Goal: Task Accomplishment & Management: Manage account settings

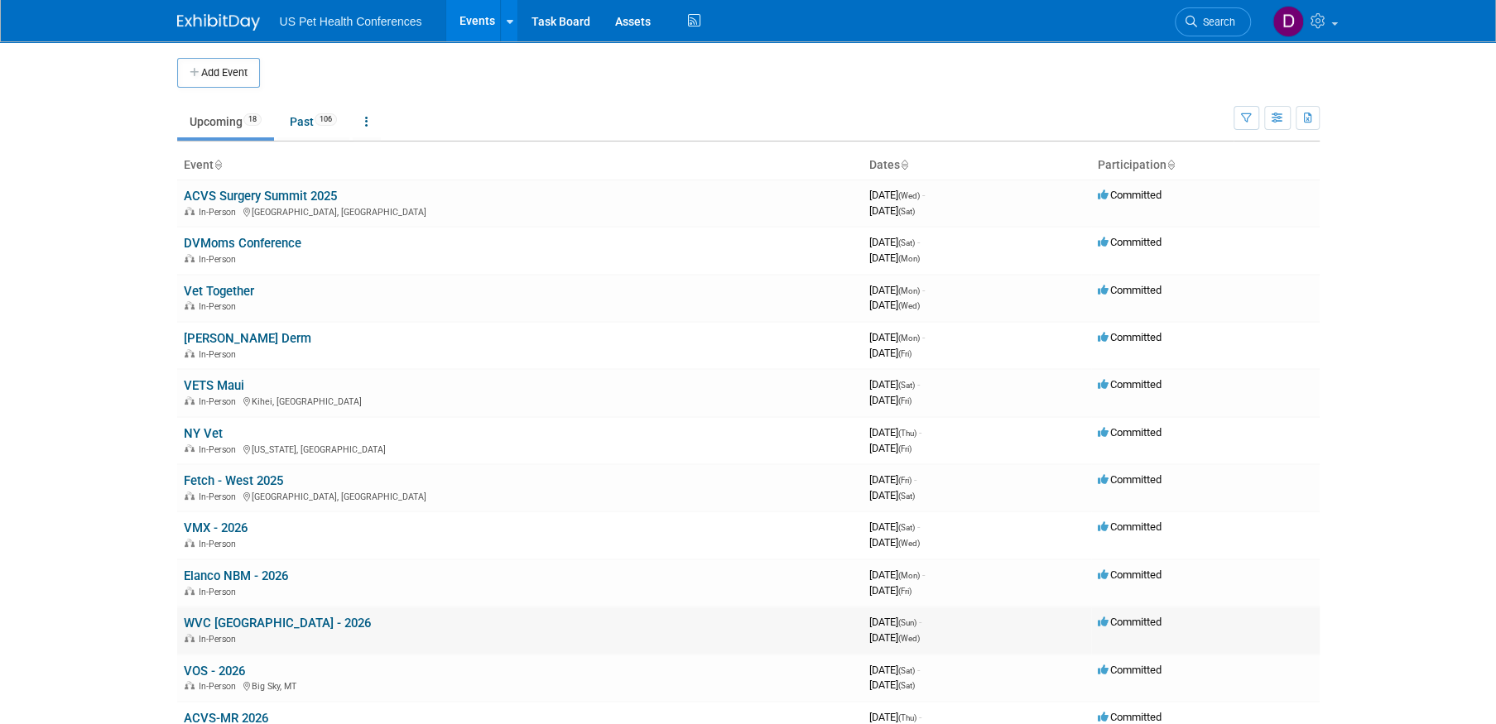
click at [221, 622] on link "WVC [GEOGRAPHIC_DATA] - 2026" at bounding box center [277, 623] width 187 height 15
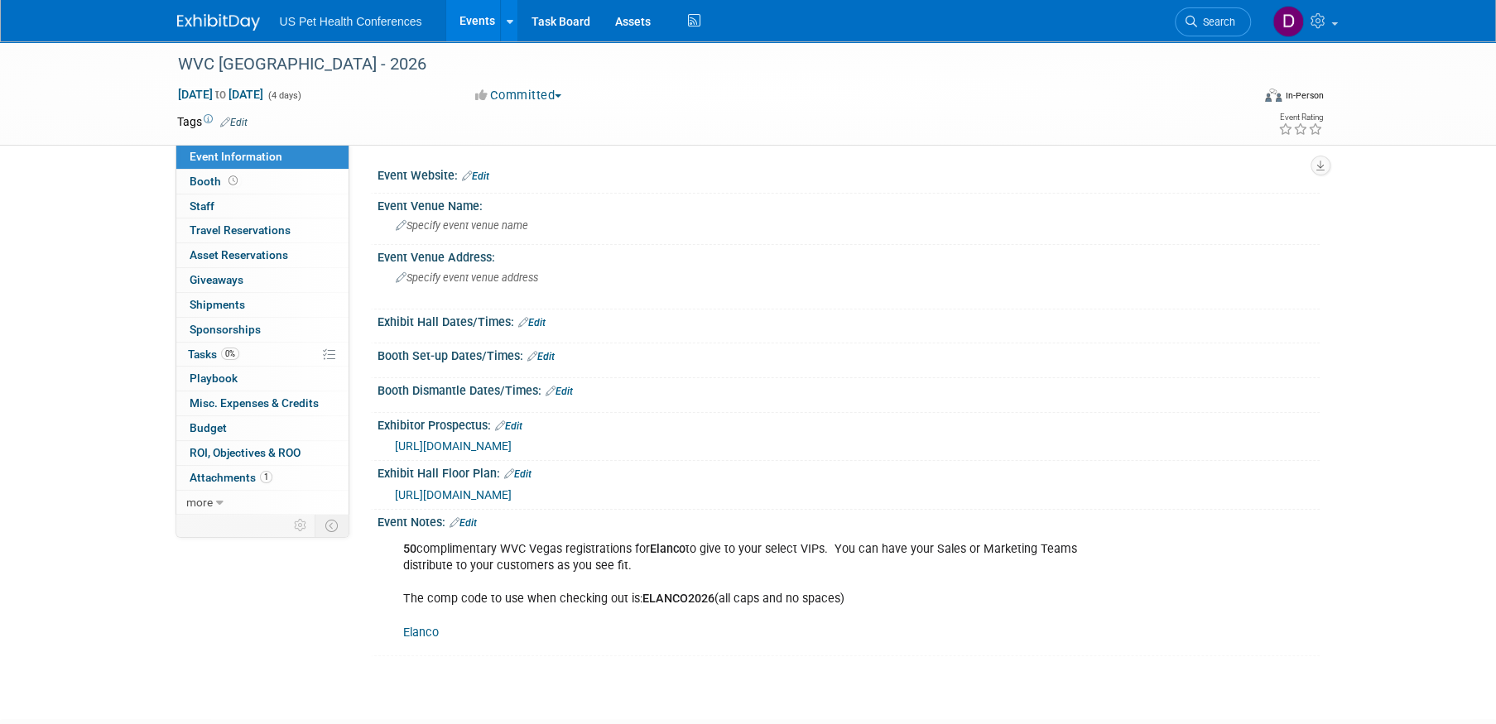
click at [426, 632] on link "Elanco" at bounding box center [421, 633] width 36 height 14
click at [671, 630] on div "50 complimentary WVC Vegas registrations for Elanco to give to your select VIPs…" at bounding box center [765, 591] width 746 height 116
click at [428, 634] on link "Elanco" at bounding box center [421, 633] width 36 height 14
click at [1325, 22] on icon at bounding box center [1319, 20] width 19 height 15
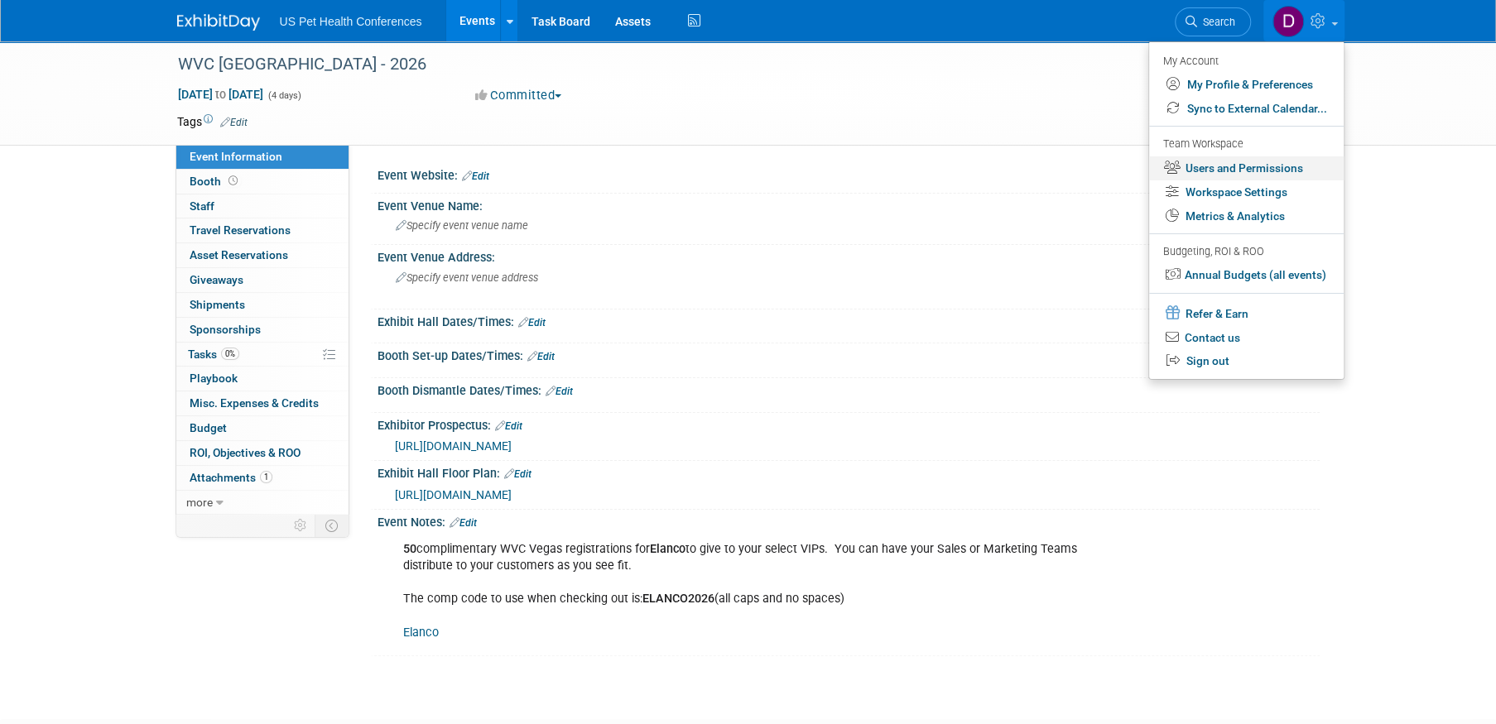
click at [1245, 170] on link "Users and Permissions" at bounding box center [1246, 168] width 195 height 24
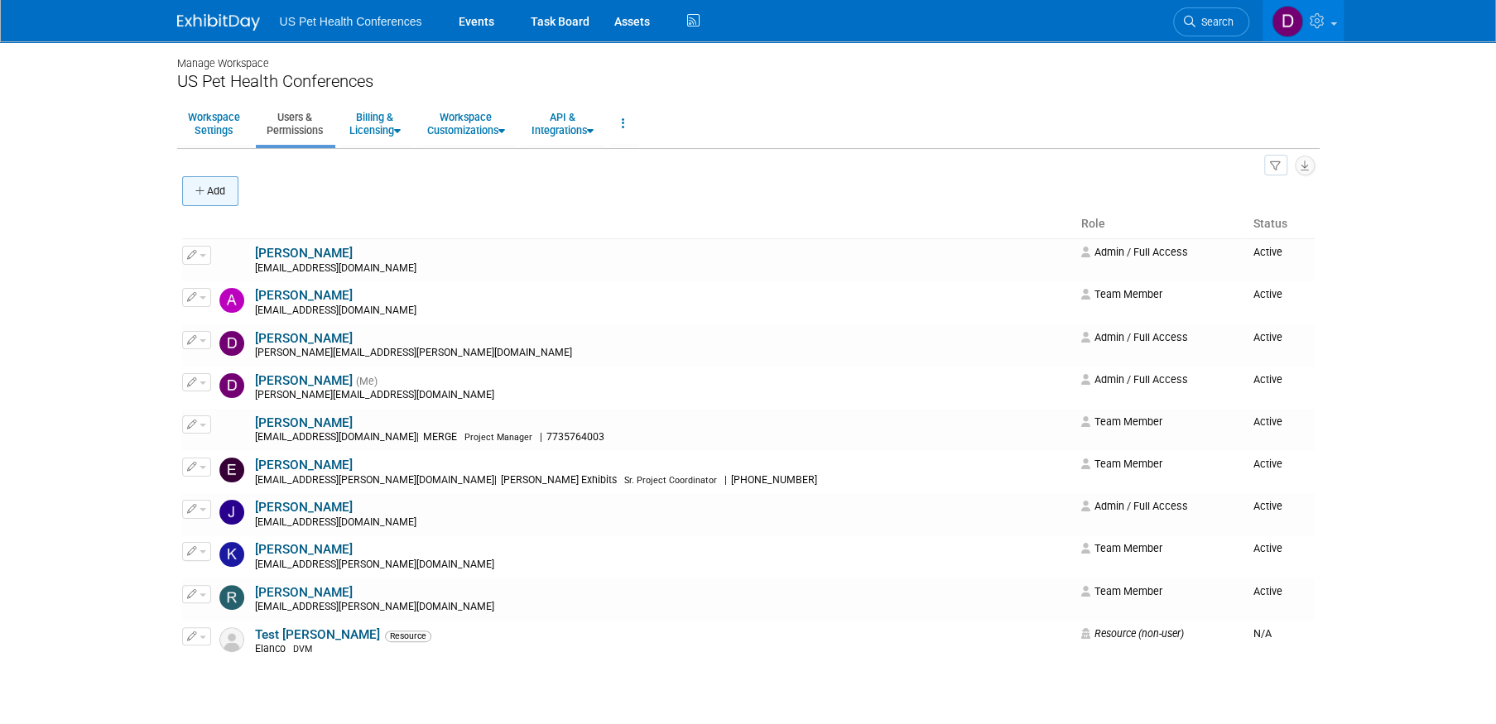
click at [202, 186] on icon "button" at bounding box center [201, 191] width 12 height 11
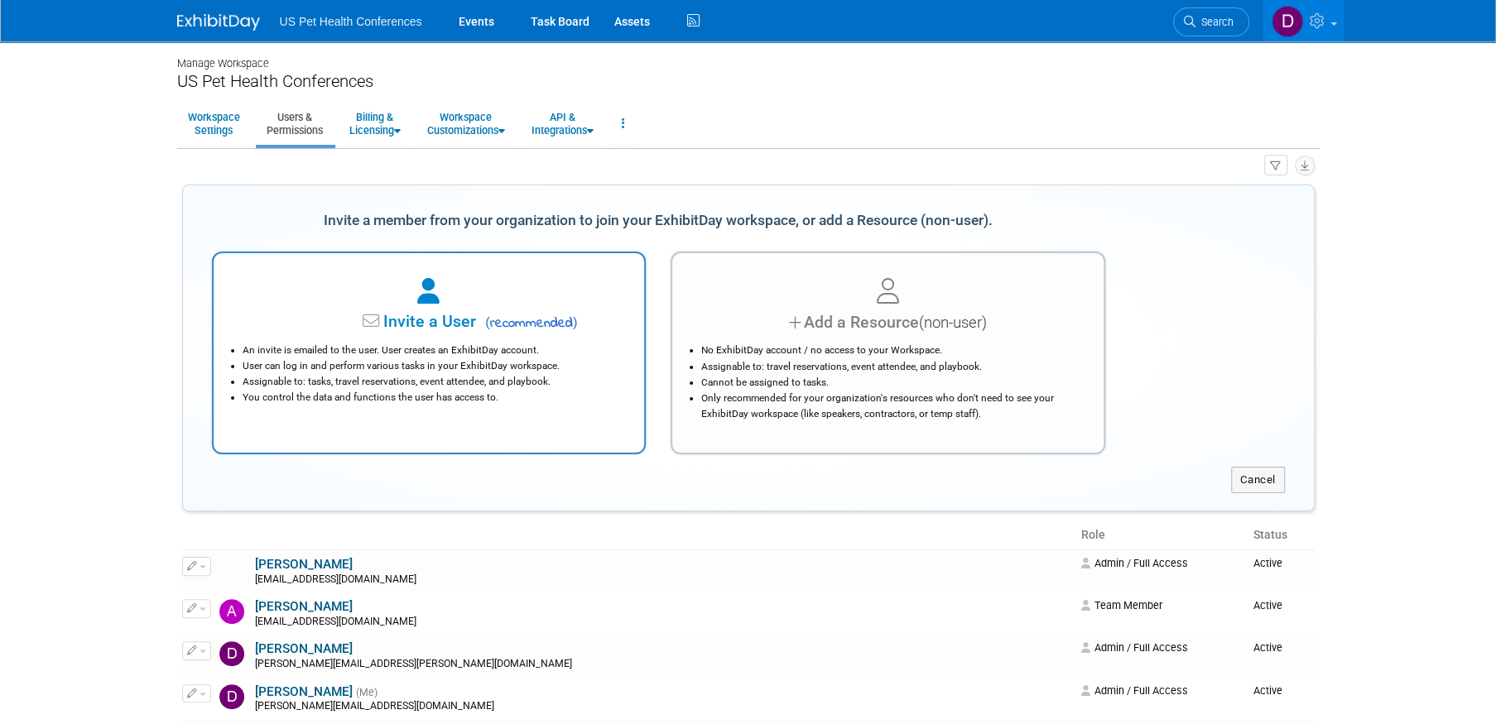
click at [394, 325] on span "Invite a User" at bounding box center [378, 321] width 196 height 19
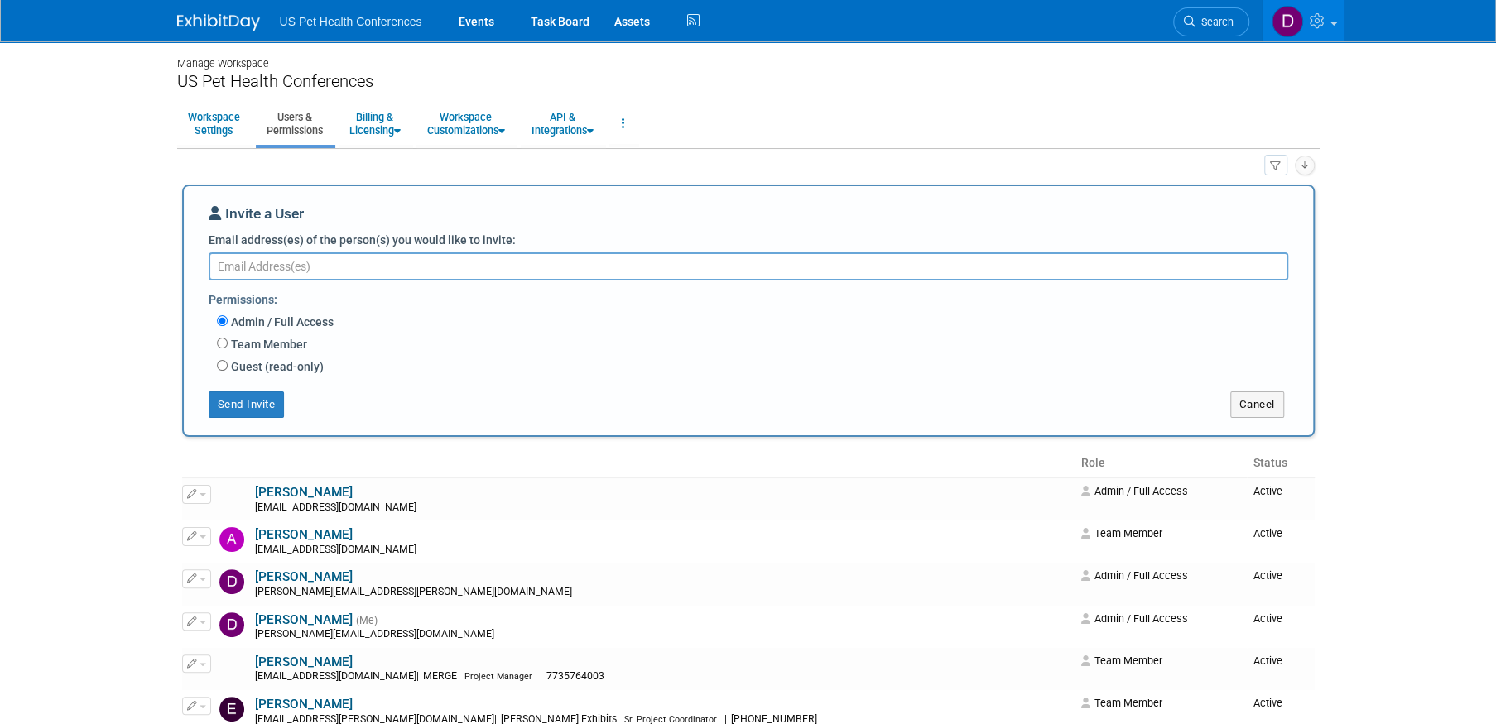
click at [252, 344] on label "Team Member" at bounding box center [267, 344] width 79 height 17
click at [228, 344] on input "Team Member" at bounding box center [222, 343] width 11 height 11
radio input "true"
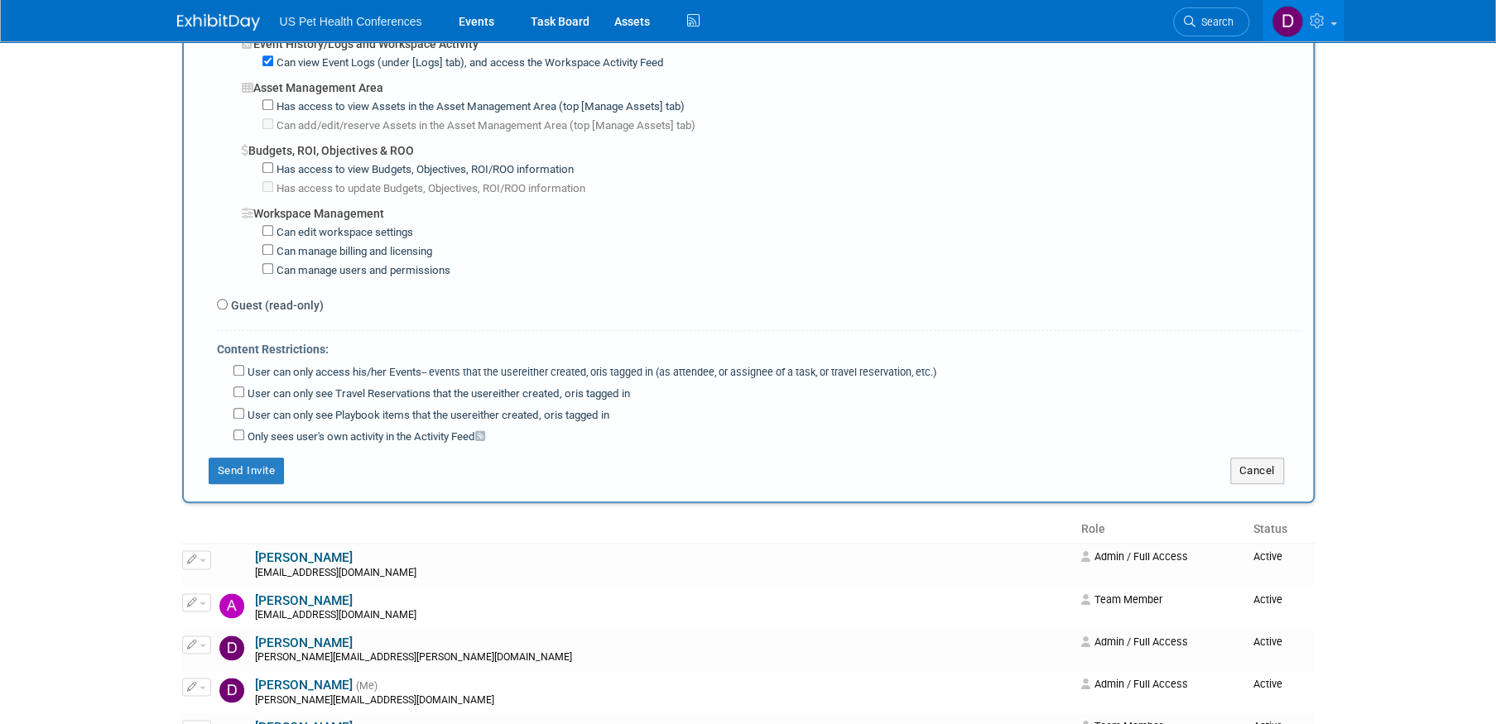
scroll to position [1407, 0]
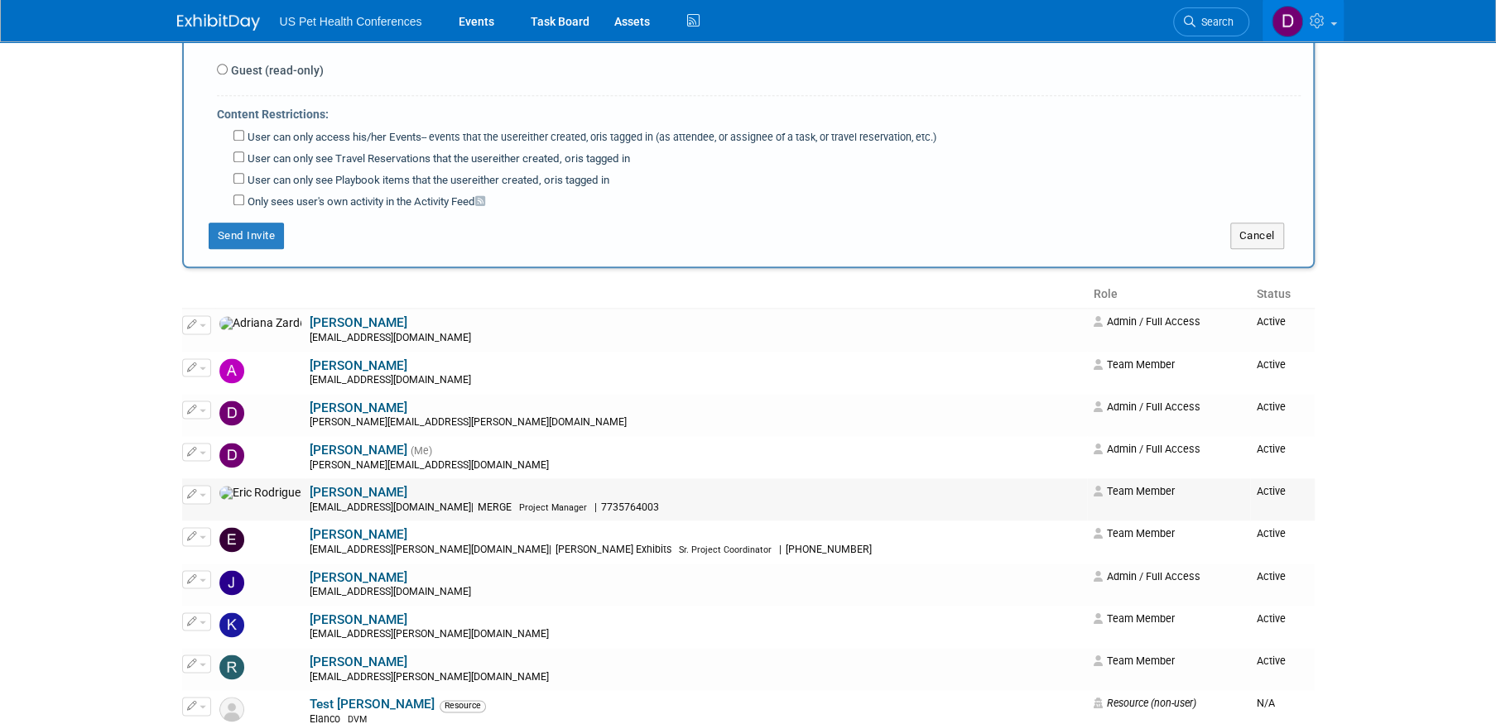
click at [204, 493] on span "button" at bounding box center [202, 494] width 7 height 3
click at [231, 510] on link "Edit" at bounding box center [248, 521] width 131 height 23
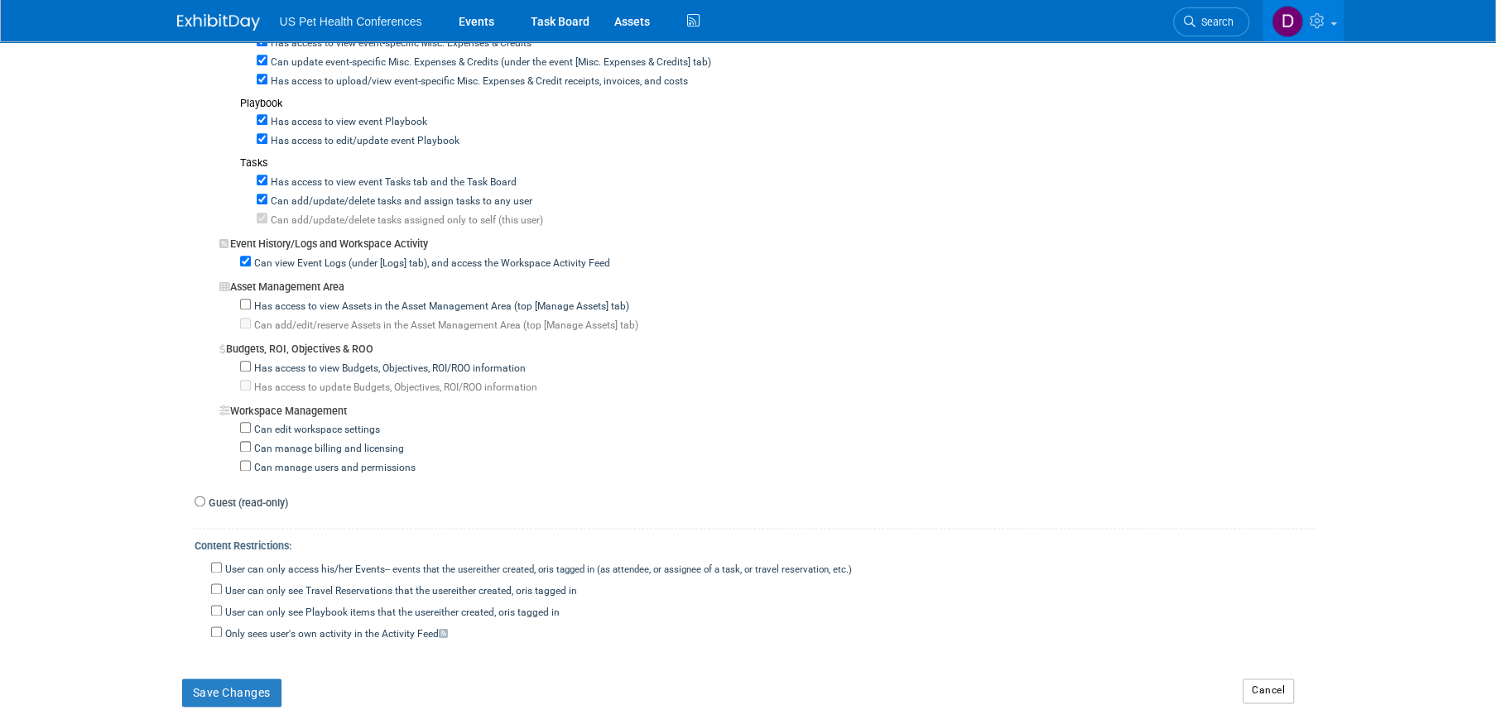
scroll to position [1449, 0]
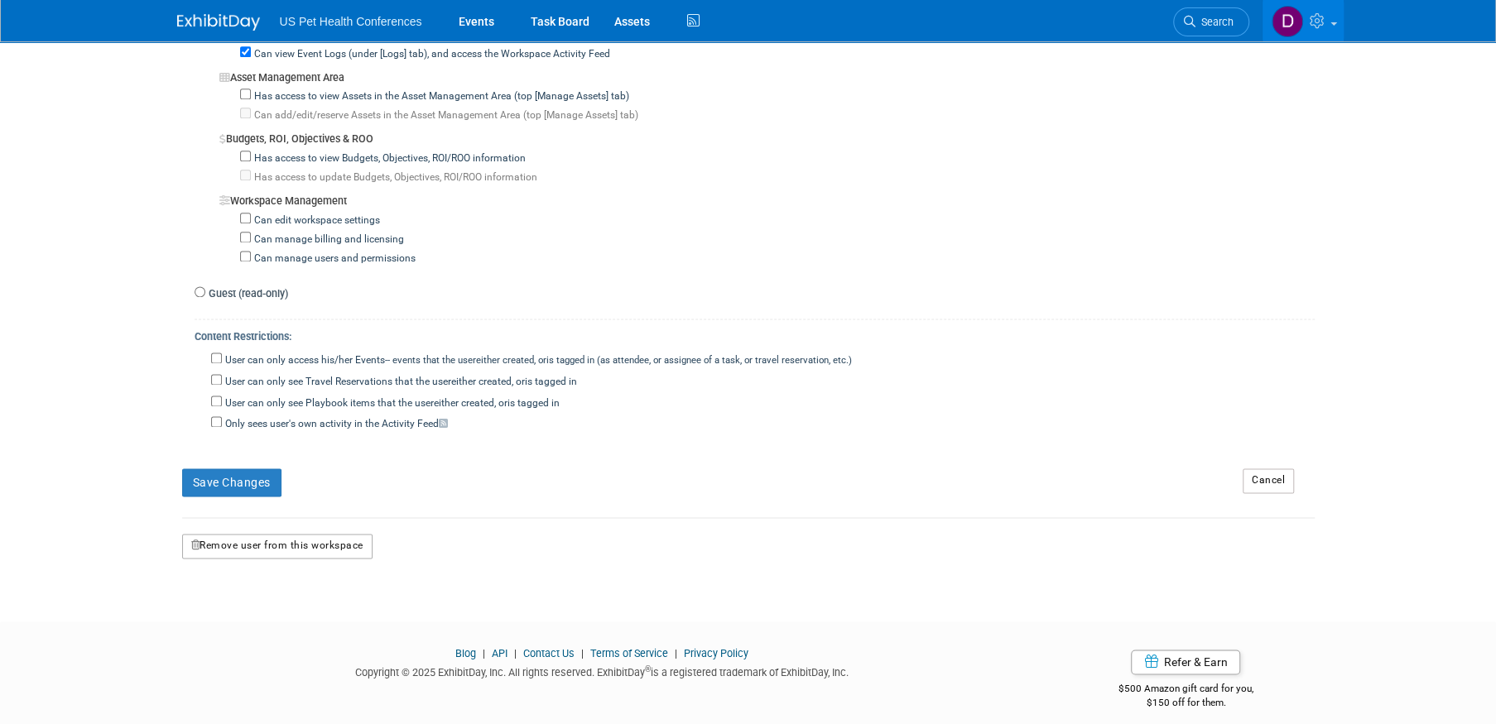
click at [214, 534] on button "Remove user from this workspace" at bounding box center [277, 546] width 190 height 25
click at [260, 599] on link "Yes" at bounding box center [258, 603] width 49 height 26
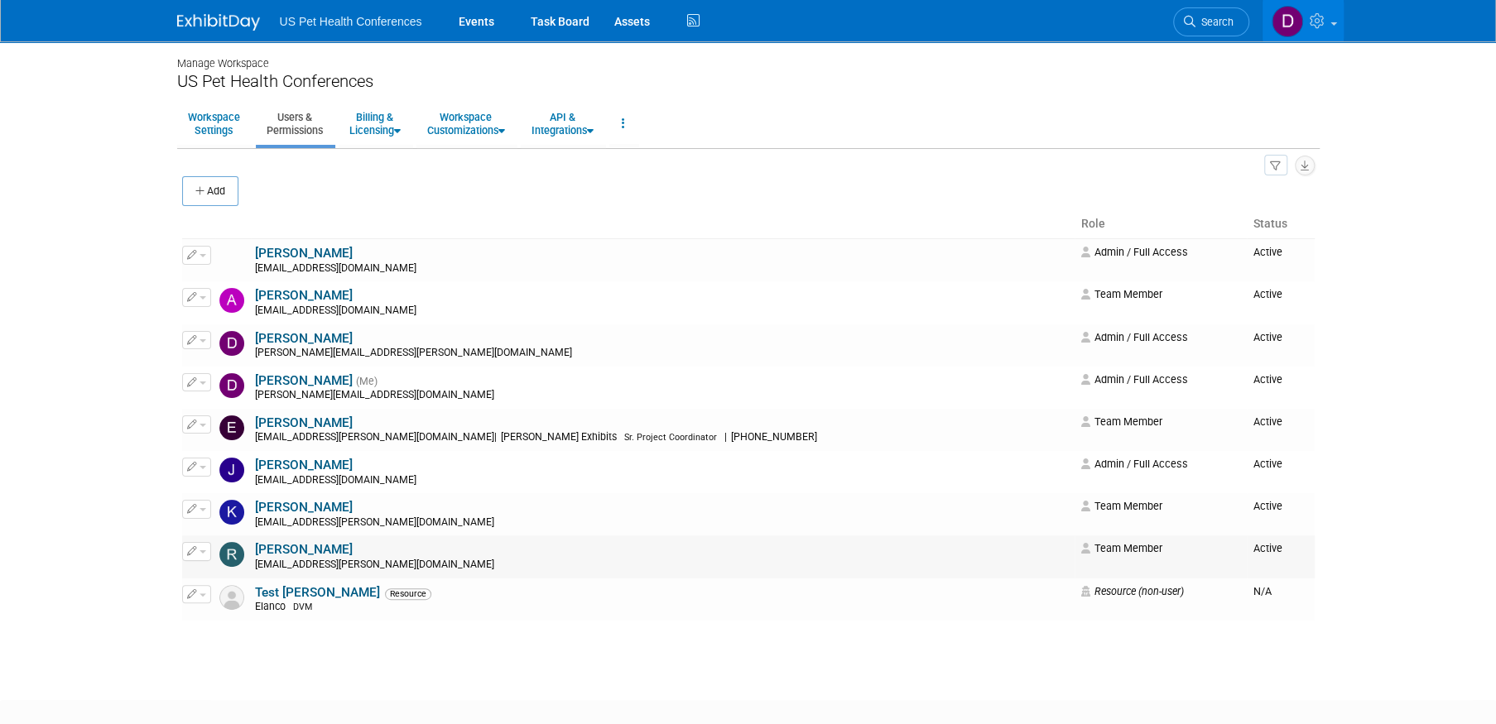
click at [194, 552] on icon "button" at bounding box center [192, 550] width 10 height 9
click at [214, 579] on link "Edit" at bounding box center [248, 578] width 131 height 23
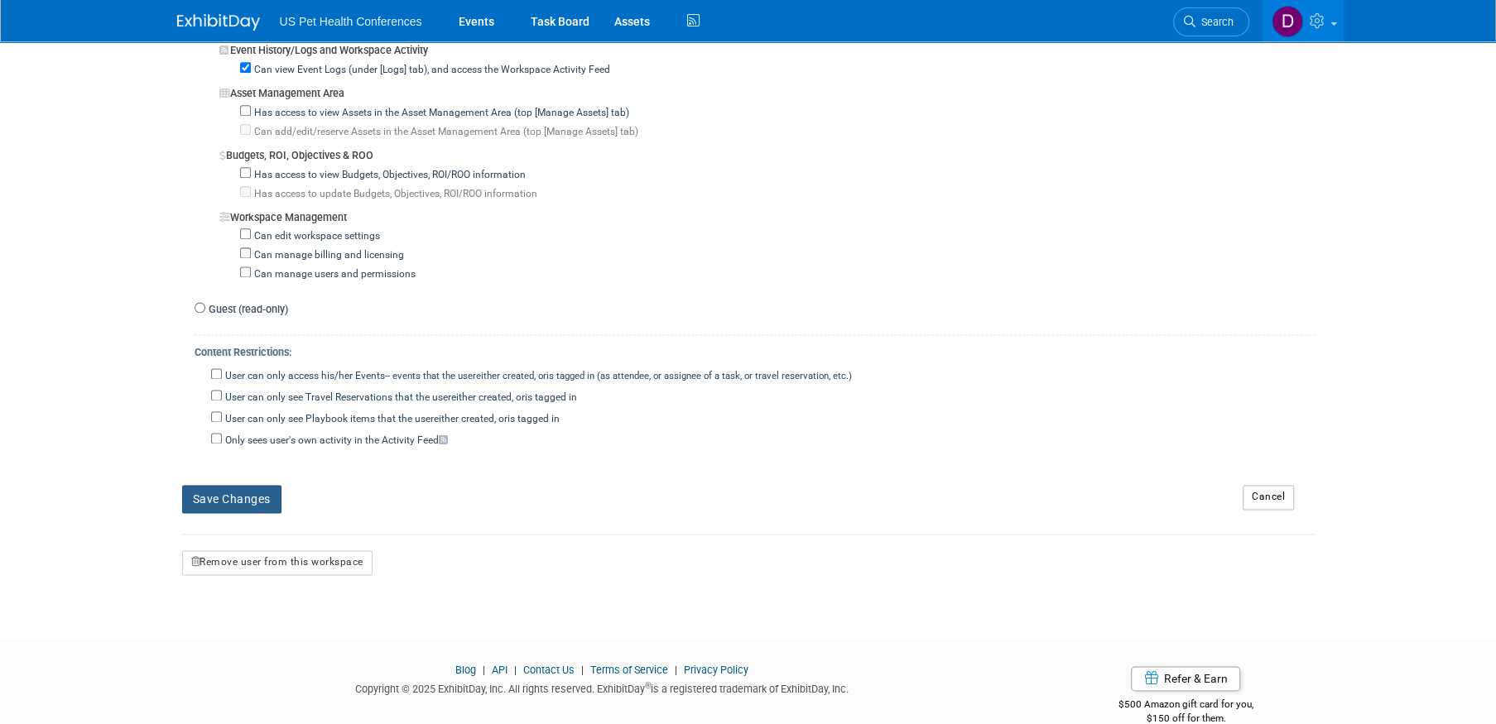
scroll to position [1449, 0]
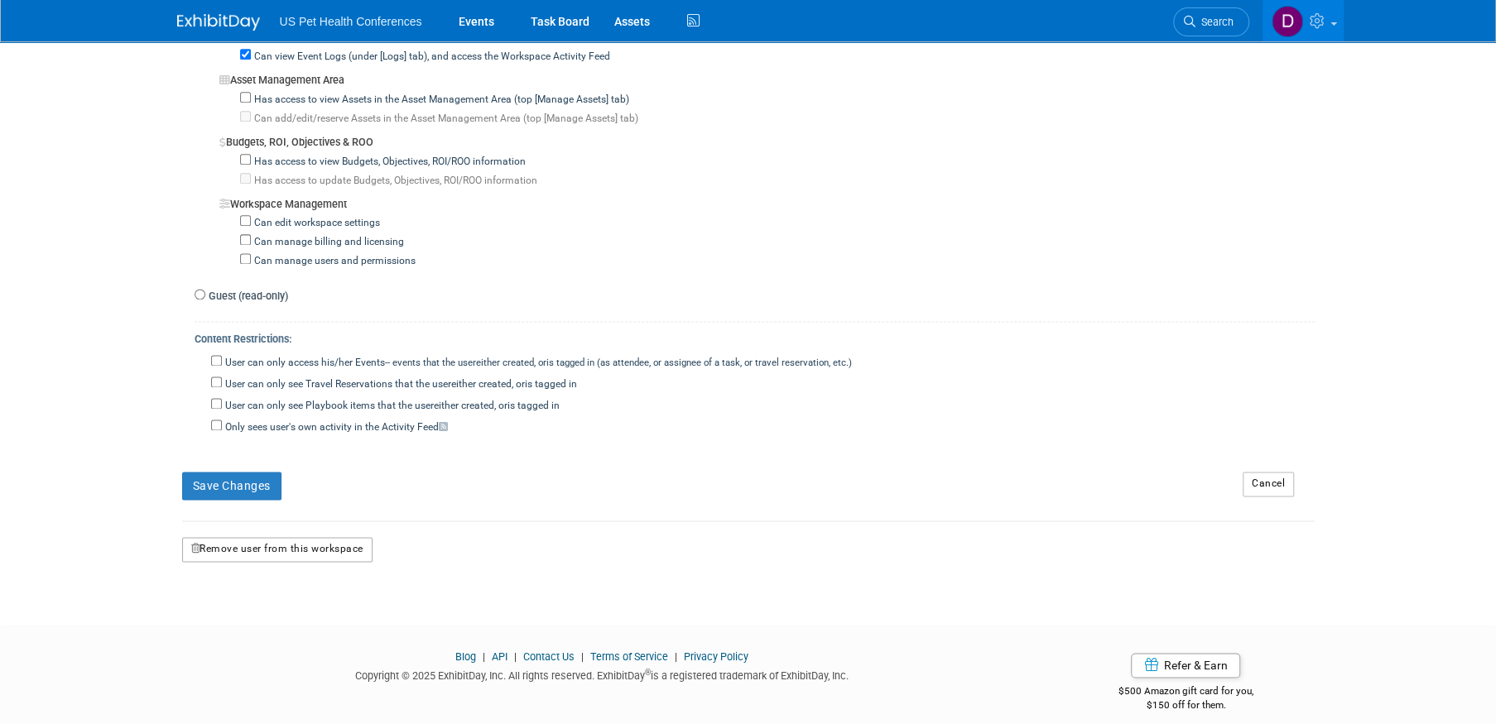
click at [237, 541] on button "Remove user from this workspace" at bounding box center [277, 549] width 190 height 25
click at [260, 603] on link "Yes" at bounding box center [256, 603] width 49 height 26
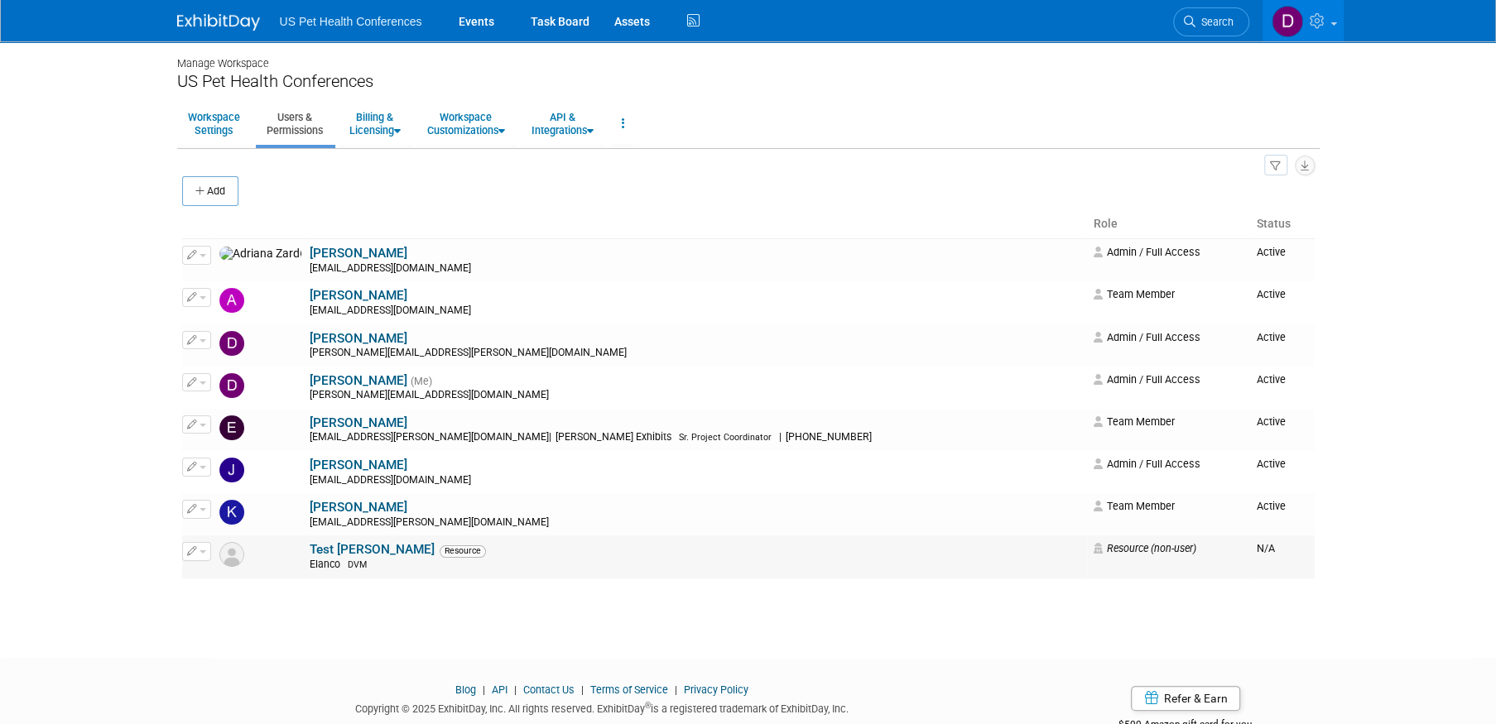
click at [201, 554] on button "button" at bounding box center [196, 551] width 29 height 18
click at [215, 575] on link "Edit" at bounding box center [248, 578] width 131 height 23
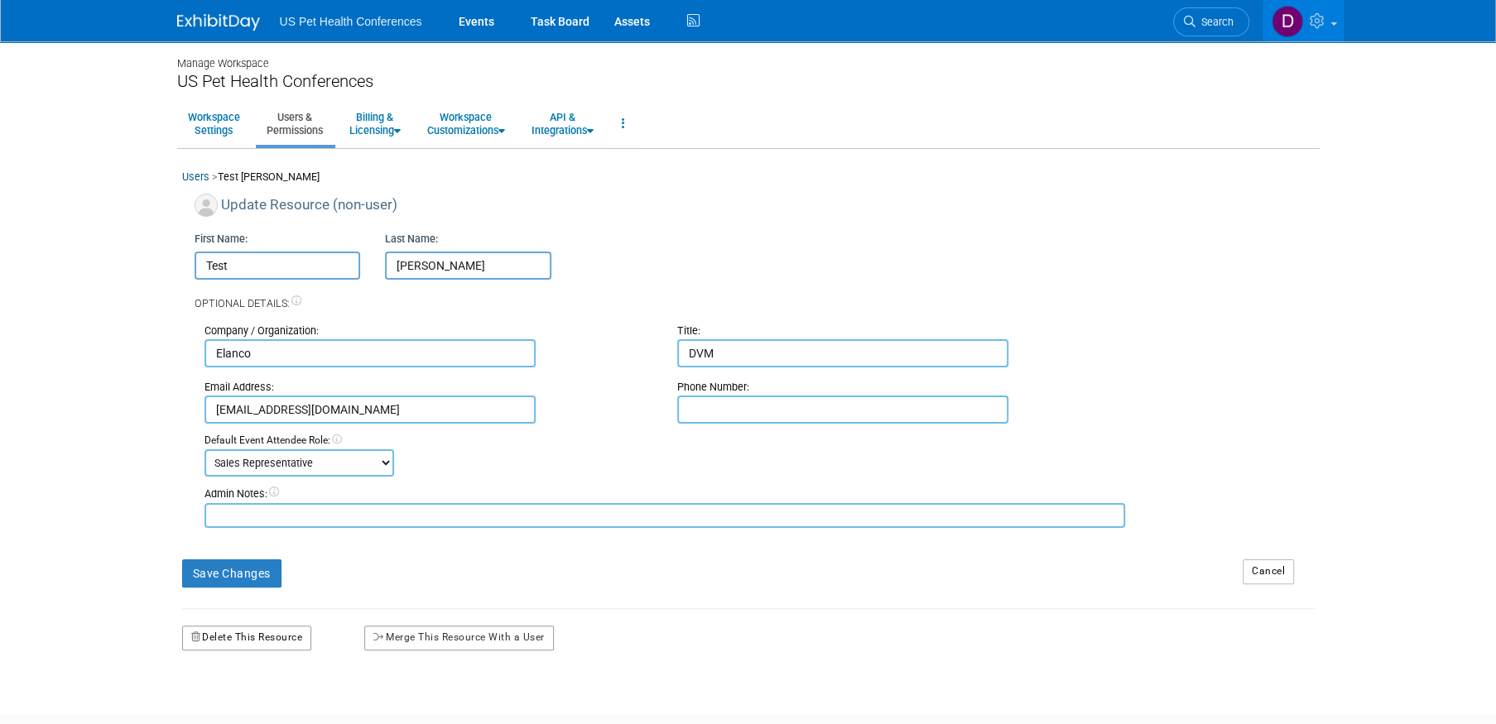
click at [242, 642] on button "Delete This Resource" at bounding box center [247, 638] width 130 height 25
click at [209, 711] on icon at bounding box center [215, 706] width 12 height 11
